Goal: Information Seeking & Learning: Learn about a topic

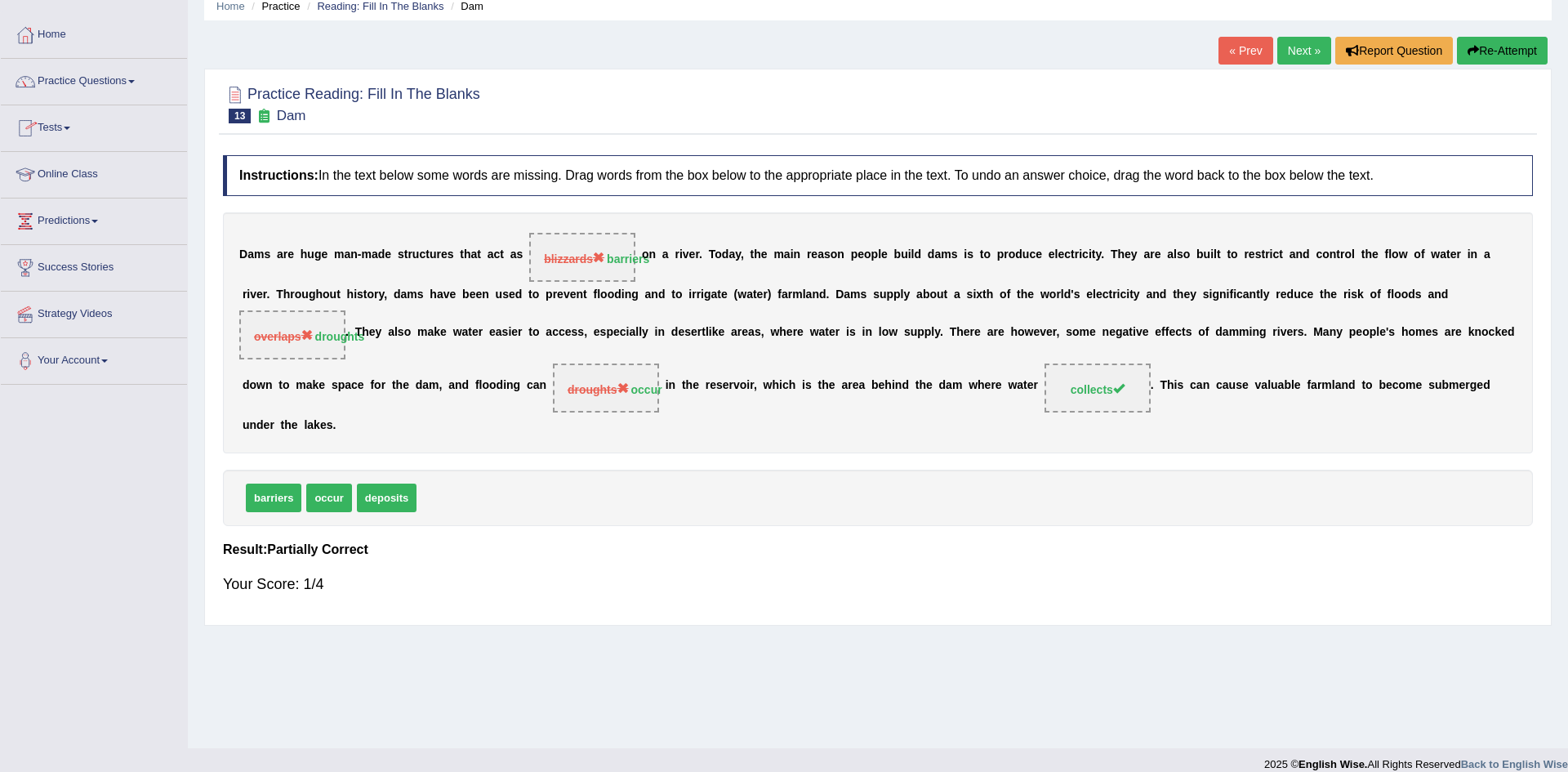
click at [94, 181] on link "Online Class" at bounding box center [93, 172] width 186 height 41
